Goal: Check status: Check status

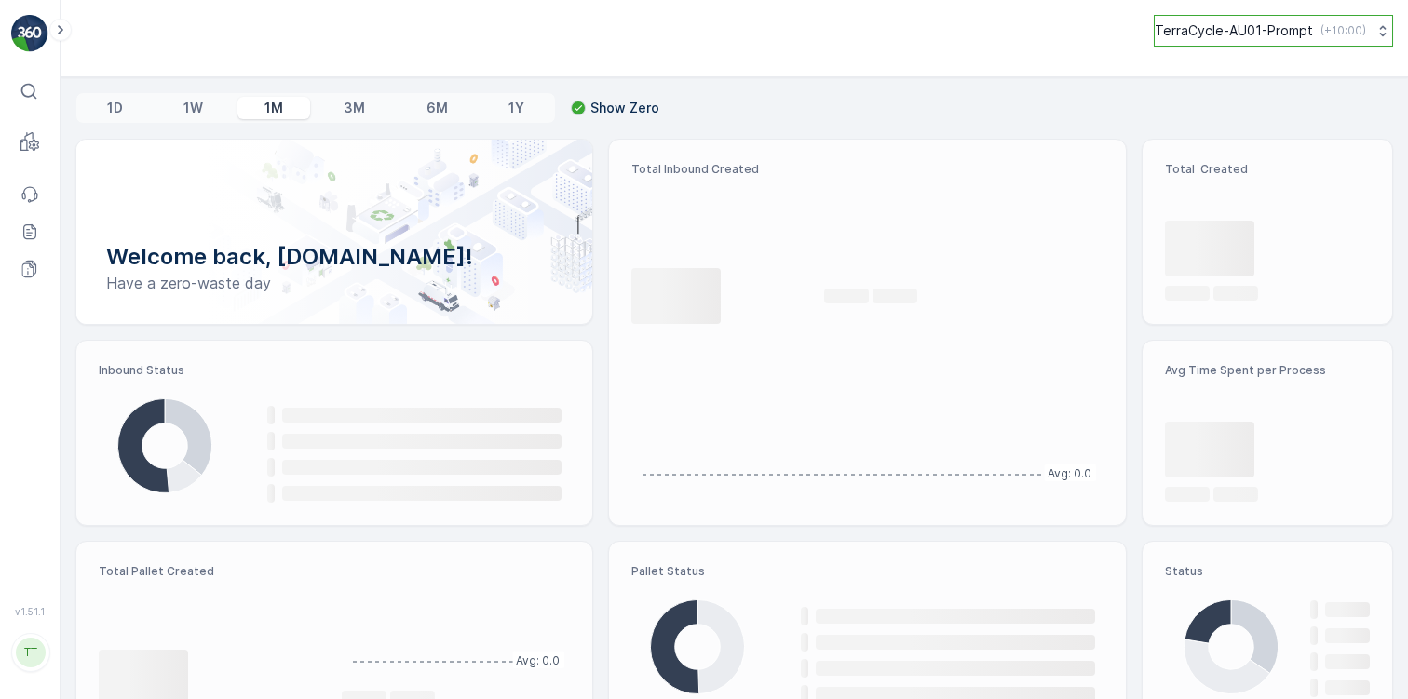
click at [1288, 24] on p "TerraCycle-AU01-Prompt" at bounding box center [1234, 30] width 158 height 19
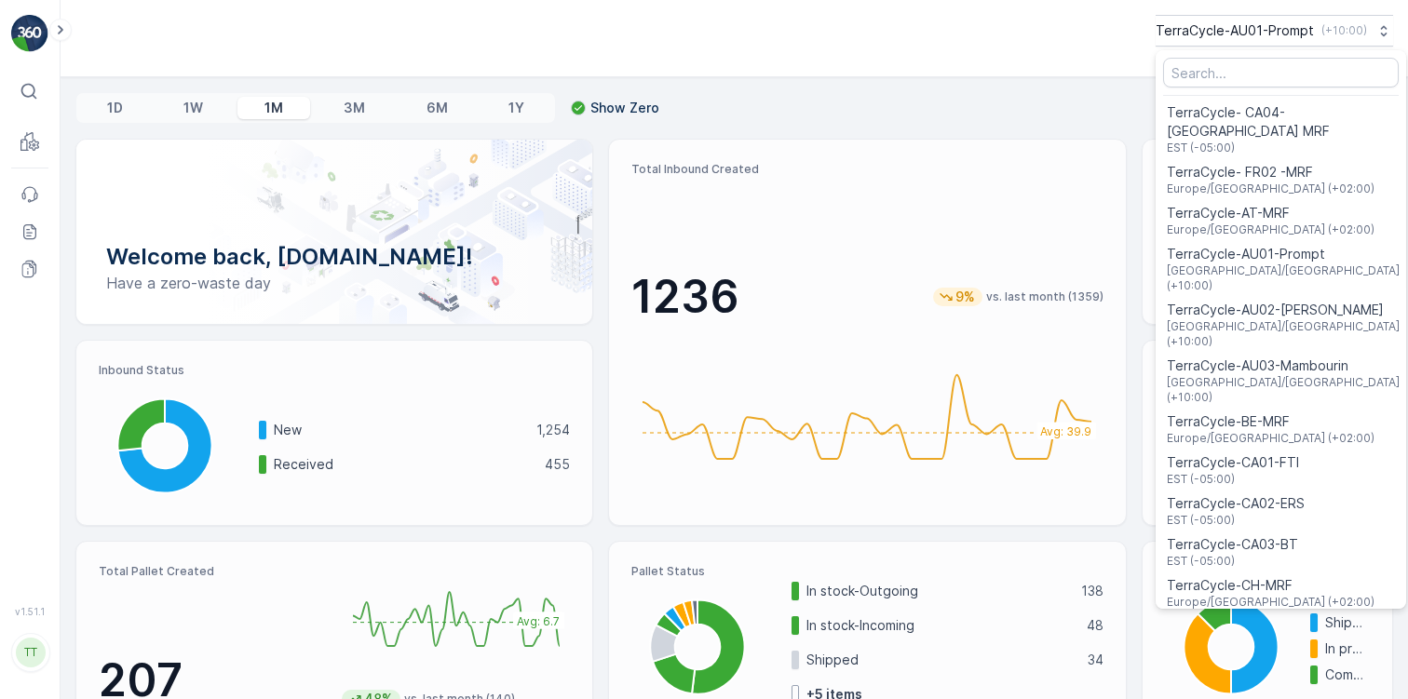
click at [1239, 88] on div "Menu" at bounding box center [1281, 72] width 250 height 37
click at [1234, 72] on input "Menu" at bounding box center [1281, 73] width 236 height 30
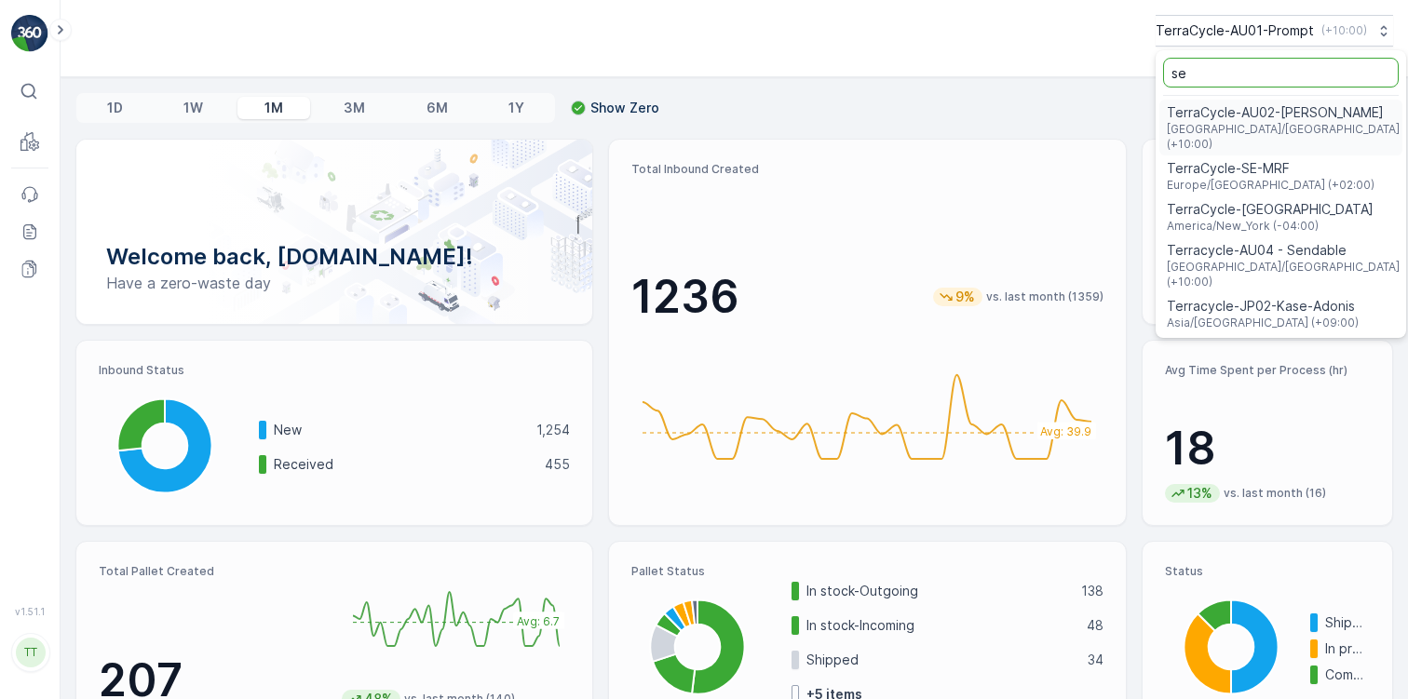
type input "se"
click at [1223, 241] on span "Terracycle-AU04 - Sendable" at bounding box center [1285, 250] width 236 height 19
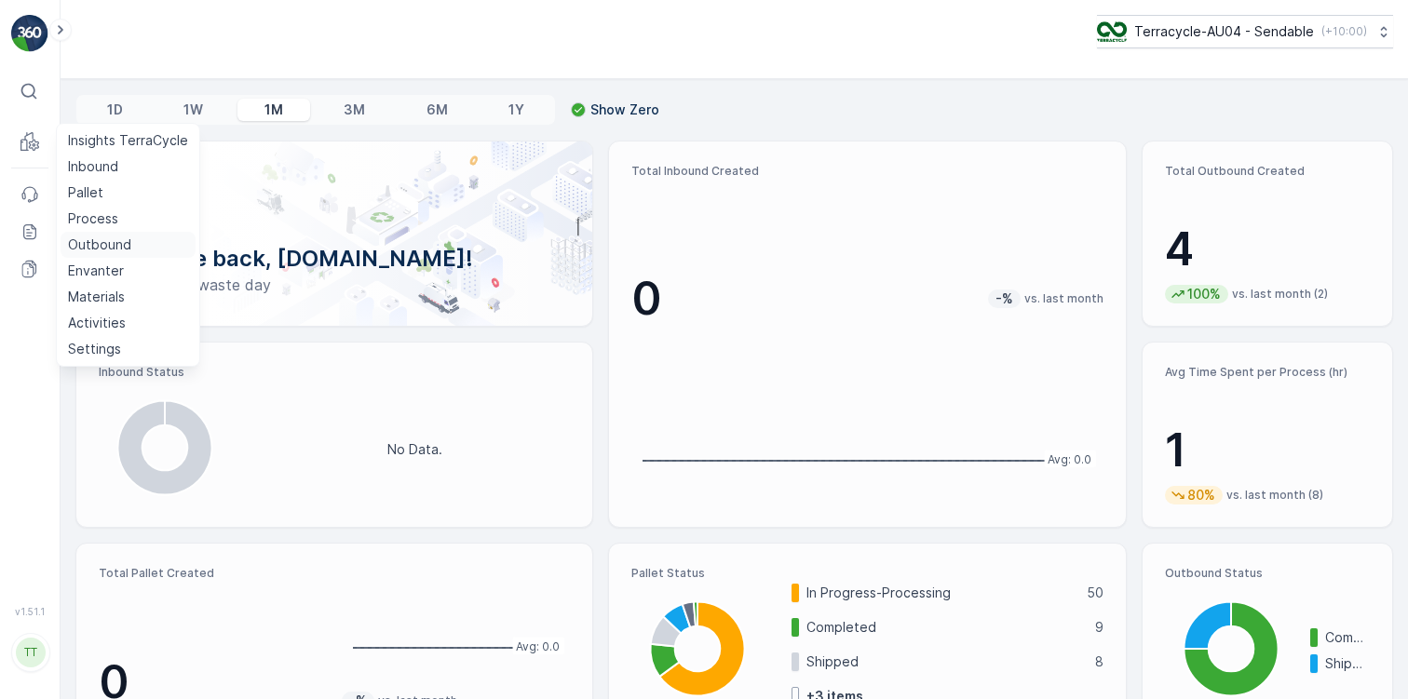
click at [114, 241] on p "Outbound" at bounding box center [99, 245] width 63 height 19
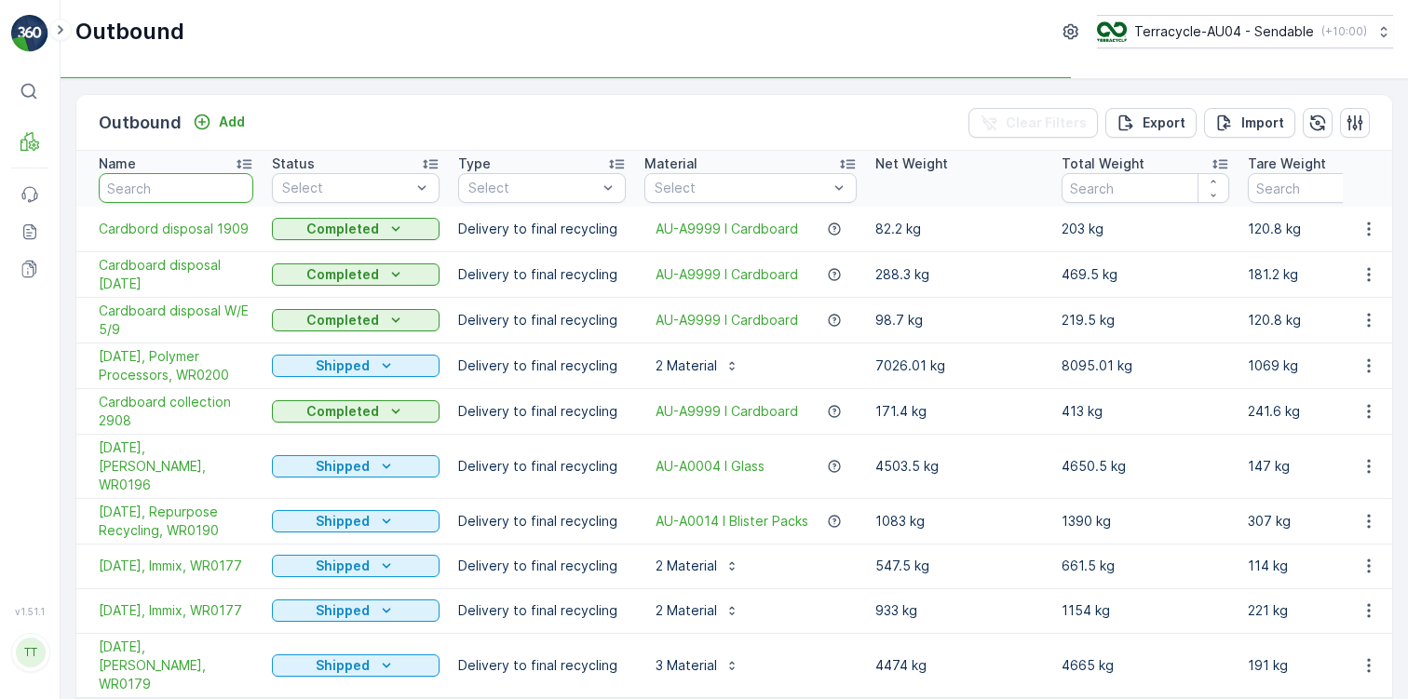
click at [182, 194] on input "text" at bounding box center [176, 188] width 155 height 30
type input "apri"
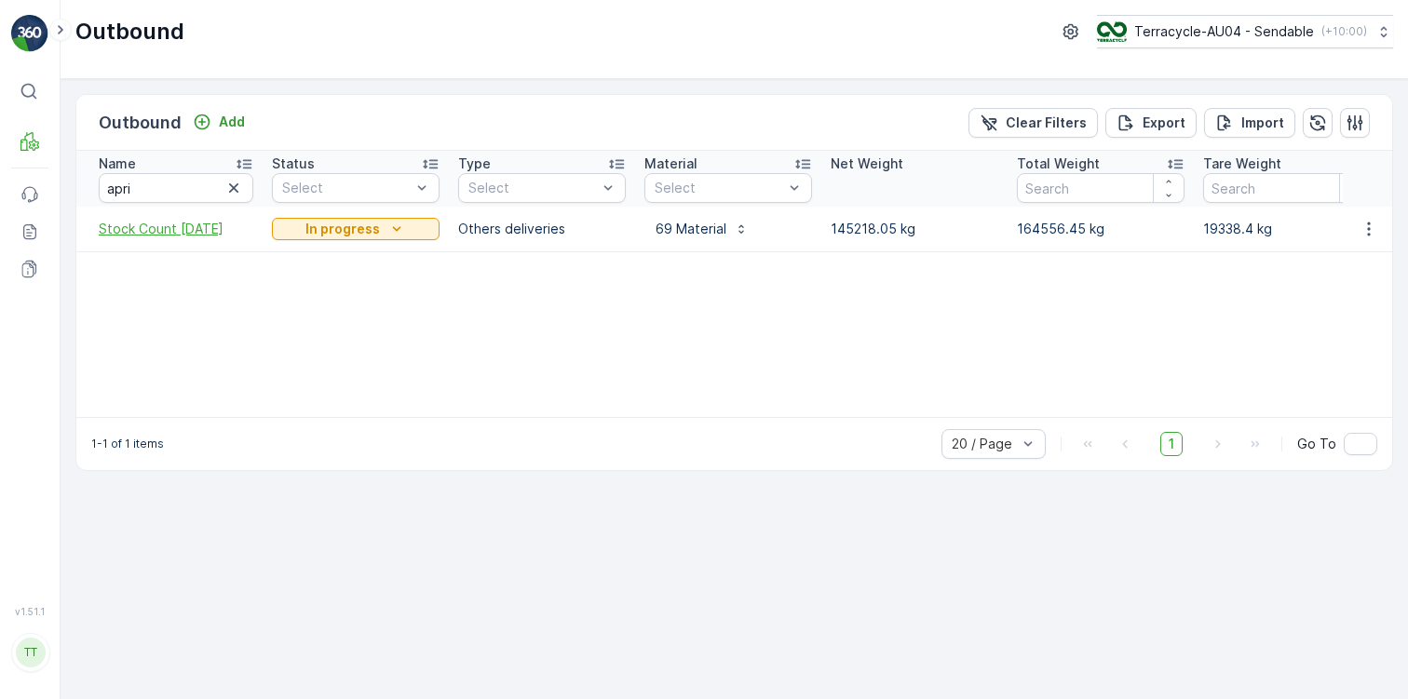
click at [192, 235] on span "Stock Count April 2025" at bounding box center [176, 229] width 155 height 19
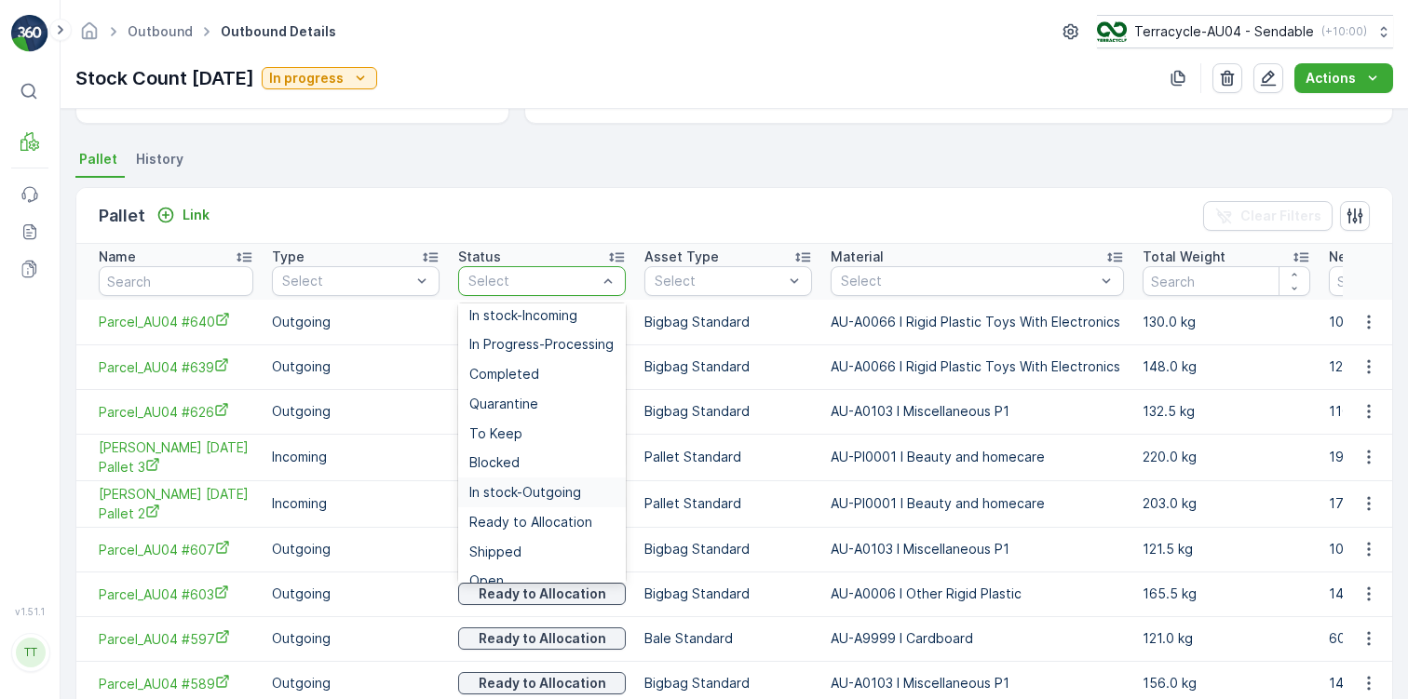
scroll to position [113, 0]
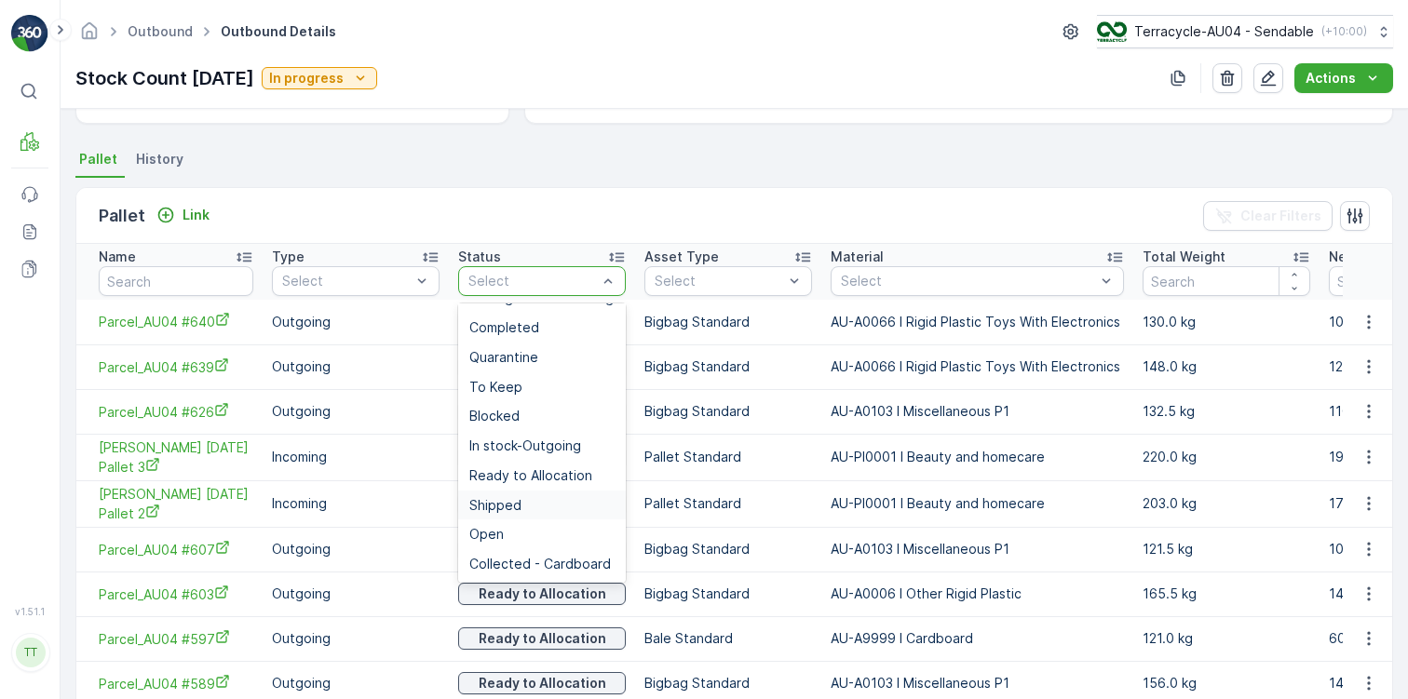
click at [501, 501] on span "Shipped" at bounding box center [495, 505] width 52 height 15
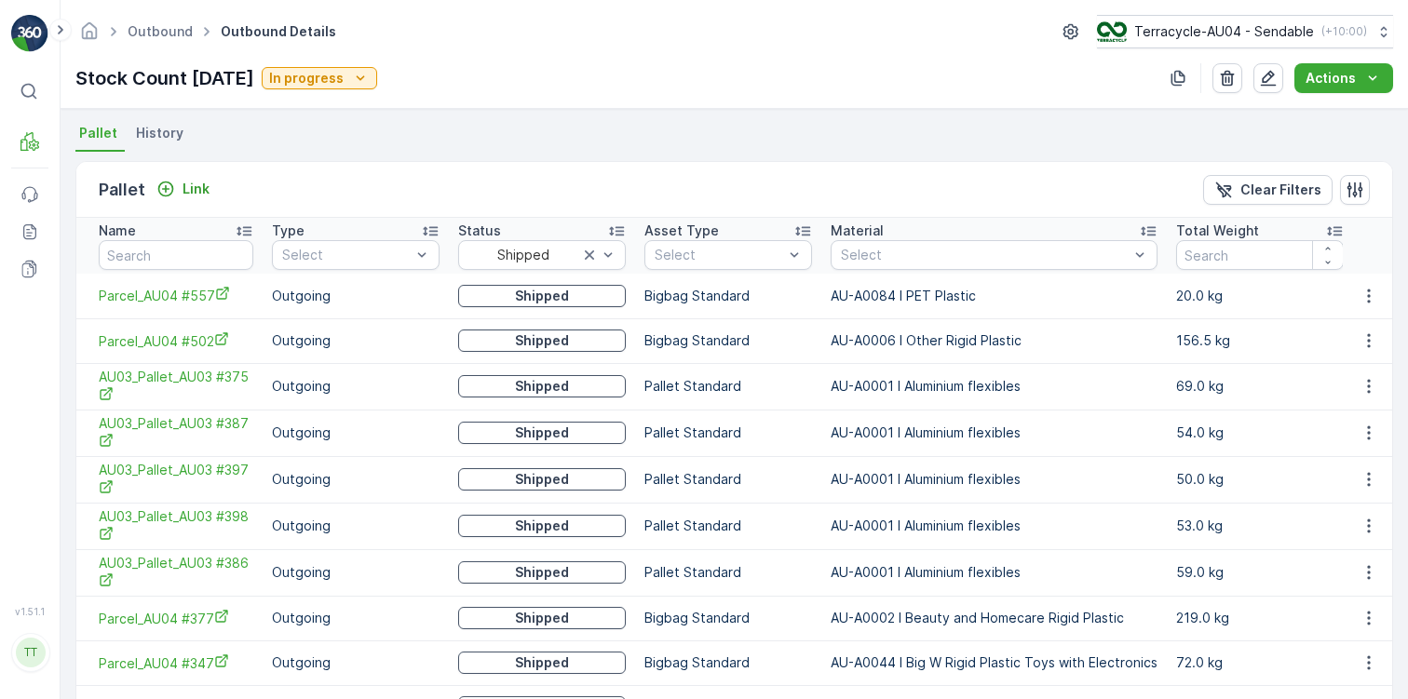
scroll to position [400, 0]
